Goal: Information Seeking & Learning: Learn about a topic

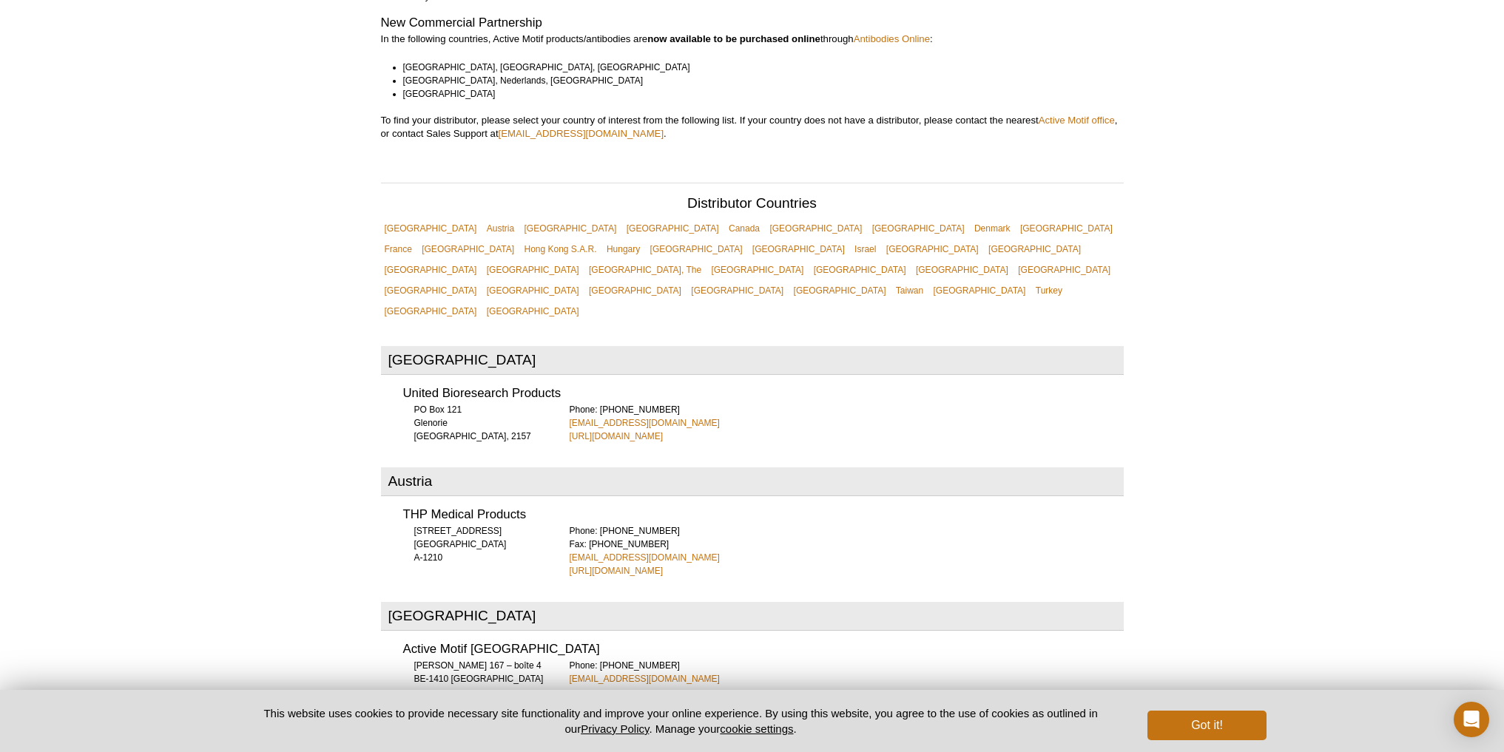
scroll to position [355, 0]
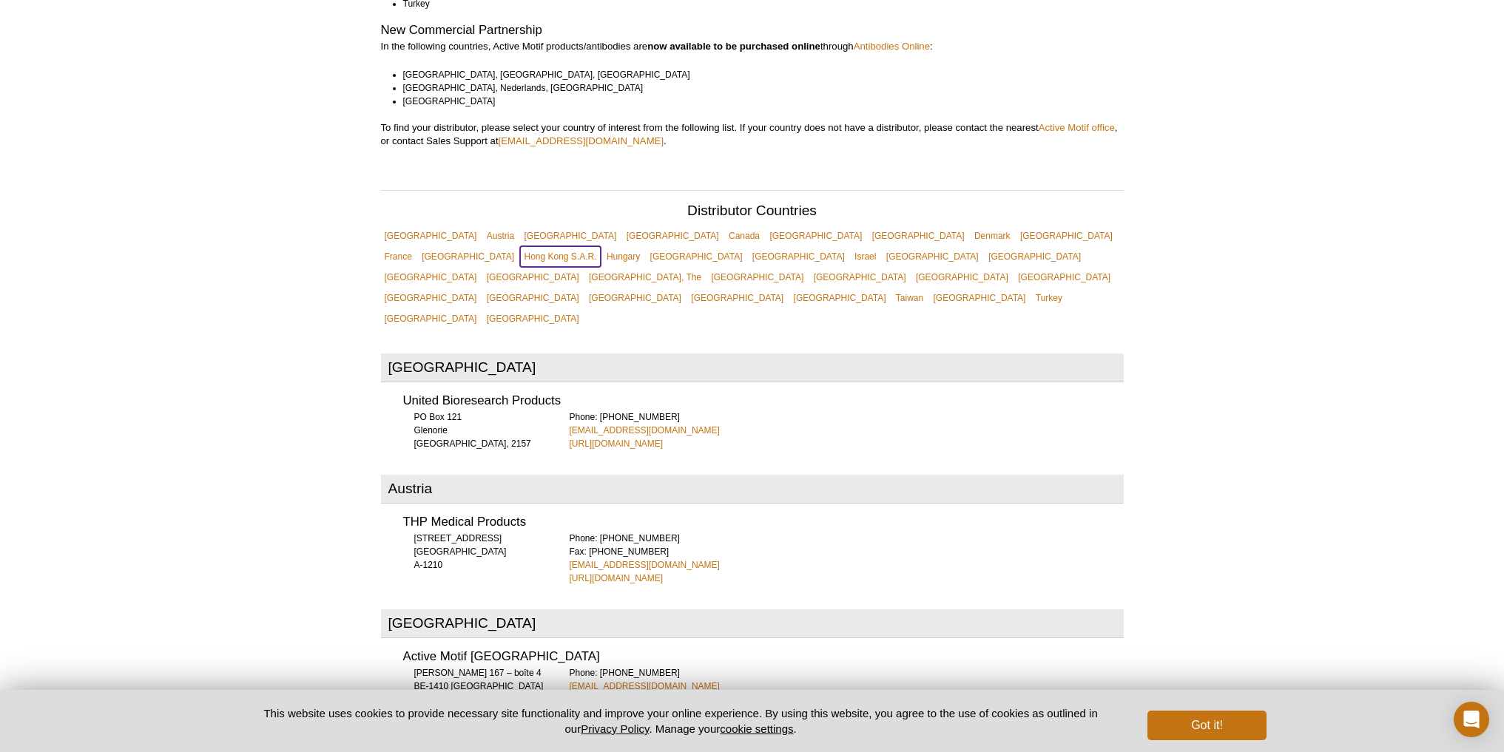
click at [600, 246] on link "Hong Kong S.A.R." at bounding box center [560, 256] width 80 height 21
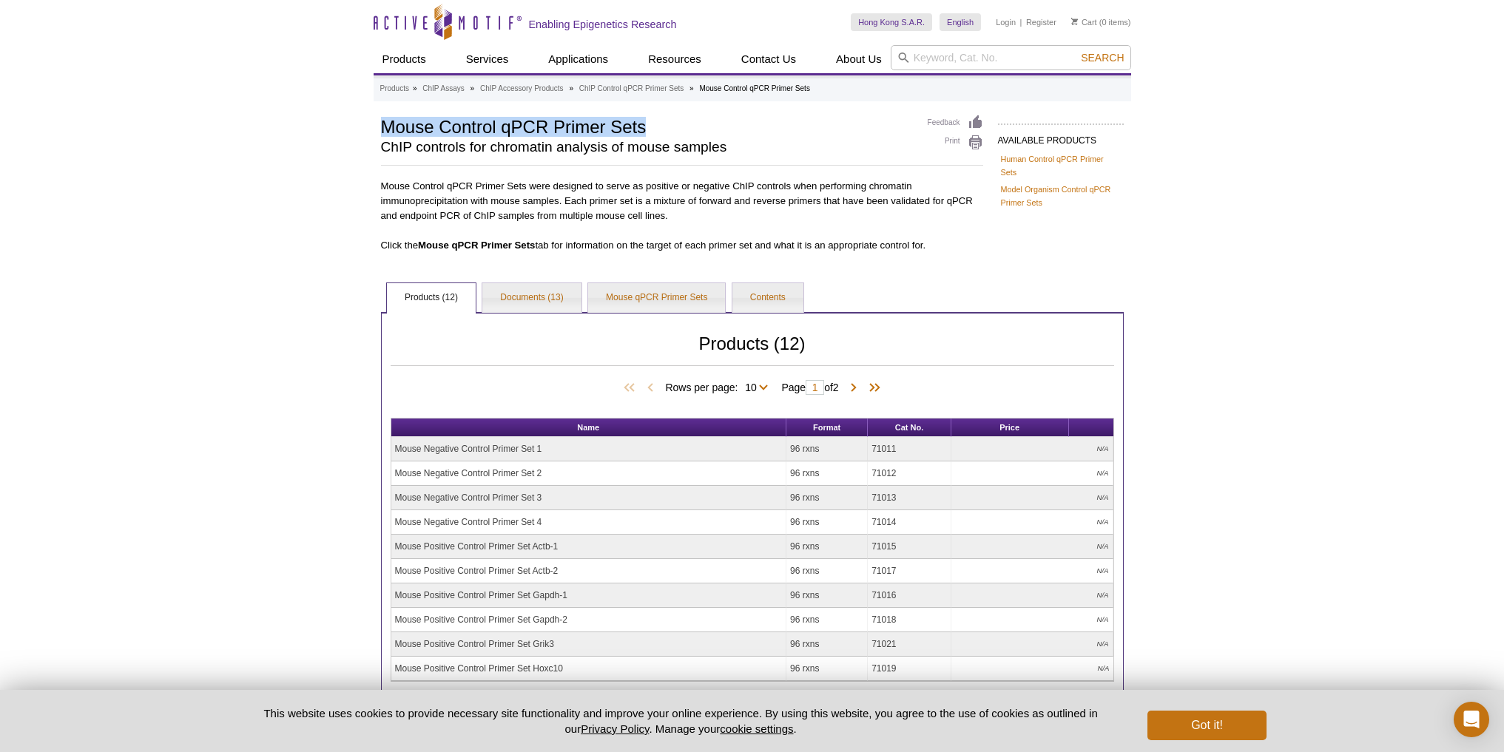
drag, startPoint x: 377, startPoint y: 126, endPoint x: 660, endPoint y: 130, distance: 282.6
click at [660, 130] on div "AVAILABLE PRODUCTS Human Control qPCR Primer Sets Model Organism Control qPCR P…" at bounding box center [752, 443] width 757 height 657
copy h1 "Mouse Control qPCR Primer Sets"
drag, startPoint x: 907, startPoint y: 445, endPoint x: 860, endPoint y: 448, distance: 46.7
click at [860, 448] on tr "Mouse Negative Control Primer Set 1 96 rxns 71011 N/A" at bounding box center [752, 449] width 722 height 24
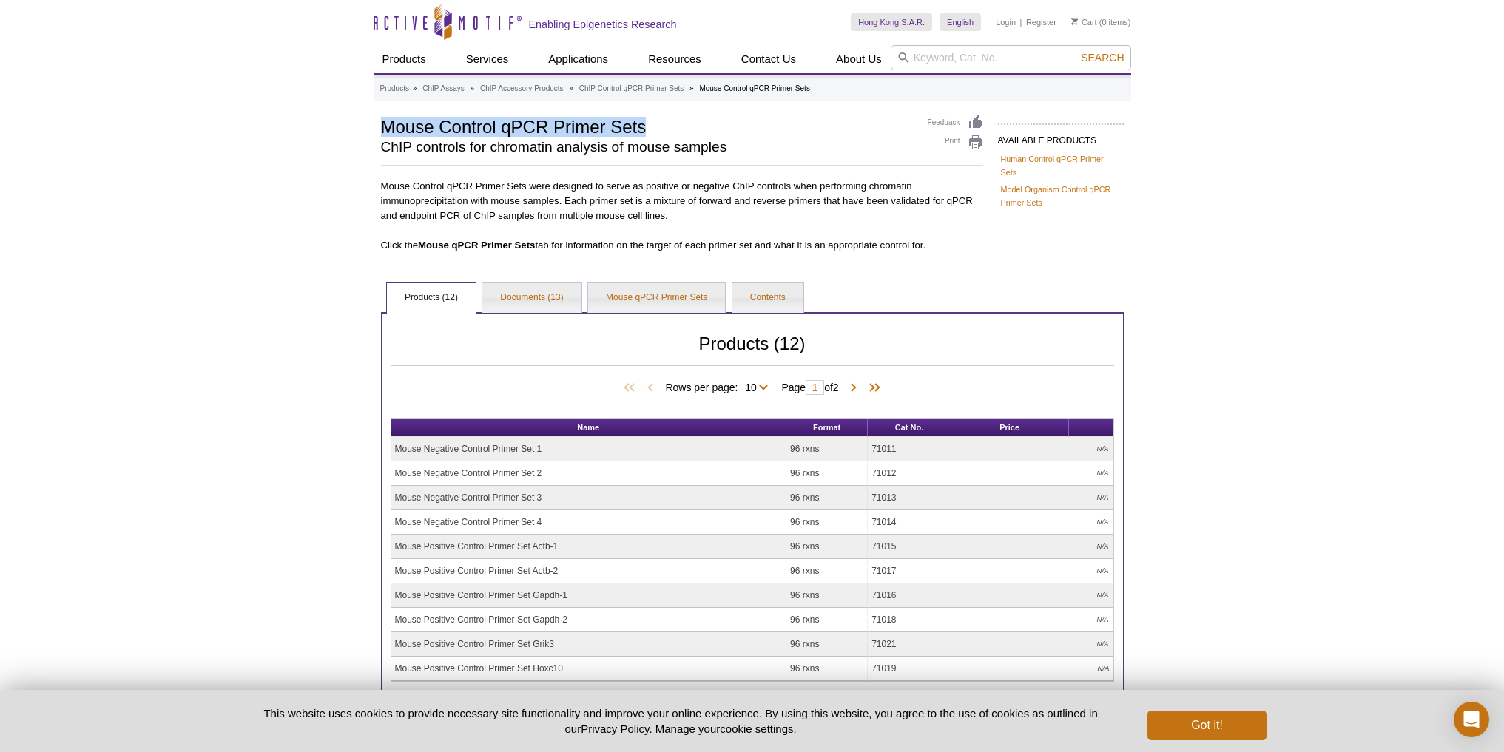
copy tr "71011"
